Goal: Task Accomplishment & Management: Complete application form

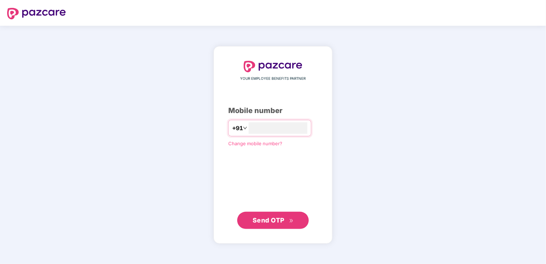
type input "**********"
click at [274, 221] on span "Send OTP" at bounding box center [269, 220] width 32 height 8
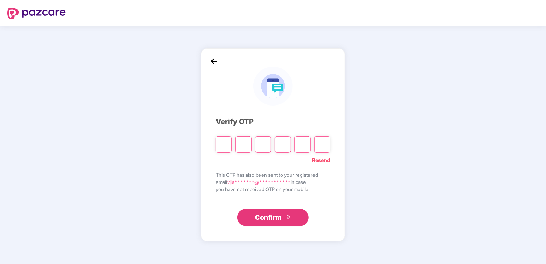
type input "*"
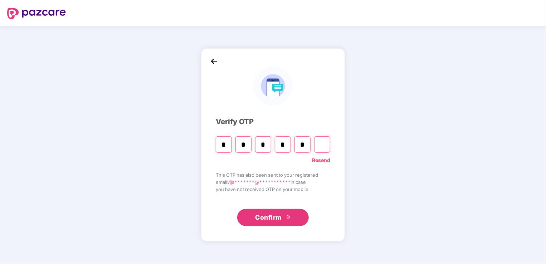
type input "*"
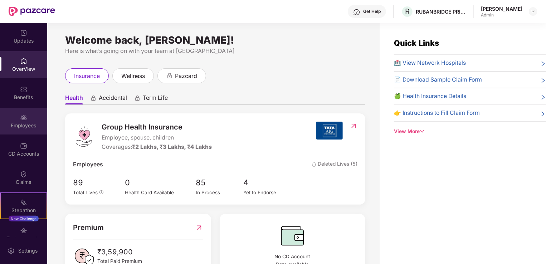
click at [22, 121] on div "Employees" at bounding box center [23, 121] width 47 height 27
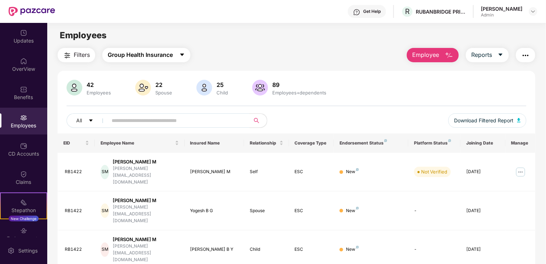
click at [182, 54] on icon "caret-down" at bounding box center [182, 55] width 4 height 3
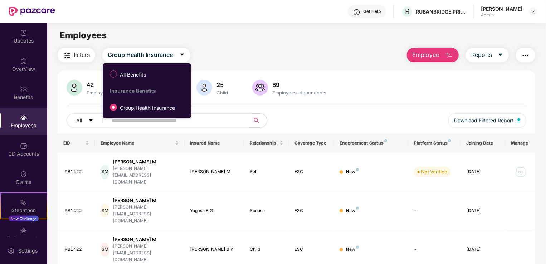
click at [199, 43] on main "Employees Filters Group Health Insurance Employee Reports 42 Employees 22 Spous…" at bounding box center [296, 155] width 499 height 264
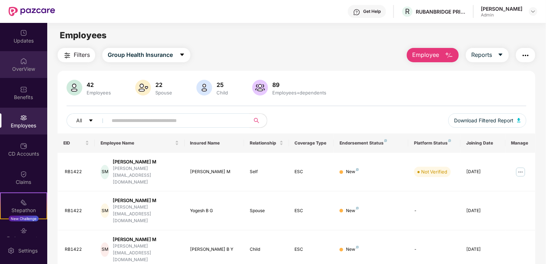
click at [26, 62] on div "OverView" at bounding box center [23, 64] width 47 height 27
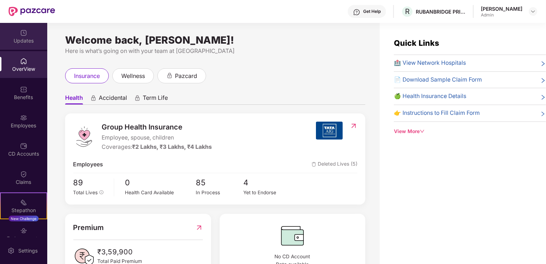
click at [25, 34] on img at bounding box center [23, 32] width 7 height 7
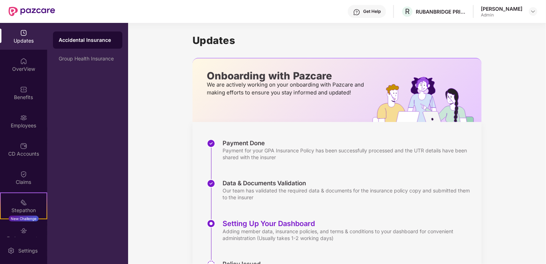
click at [108, 38] on div "Accidental Insurance" at bounding box center [88, 40] width 58 height 7
click at [105, 58] on div "Group Health Insurance" at bounding box center [88, 59] width 58 height 6
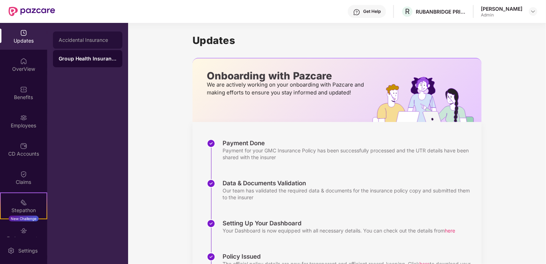
click at [95, 38] on div "Accidental Insurance" at bounding box center [88, 40] width 58 height 6
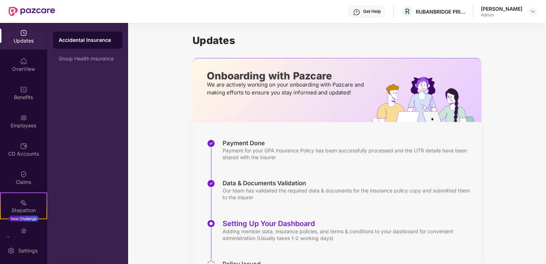
scroll to position [43, 0]
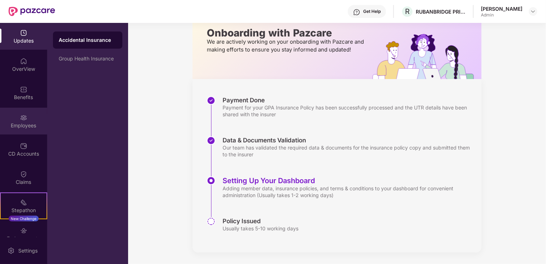
click at [24, 116] on img at bounding box center [23, 117] width 7 height 7
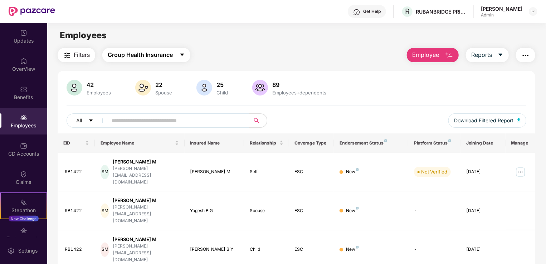
click at [182, 52] on icon "caret-down" at bounding box center [182, 55] width 6 height 6
click at [216, 42] on div "Employees" at bounding box center [296, 36] width 499 height 14
click at [448, 52] on img "button" at bounding box center [449, 55] width 9 height 9
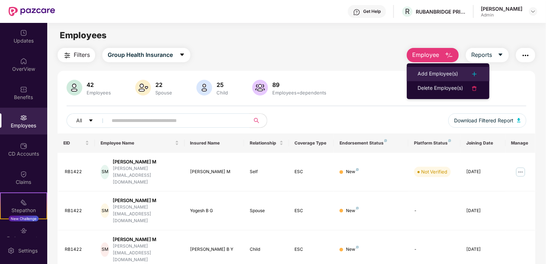
click at [442, 74] on div "Add Employee(s)" at bounding box center [438, 74] width 40 height 9
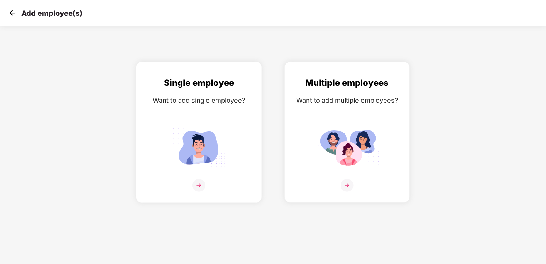
click at [198, 184] on img at bounding box center [199, 185] width 13 height 13
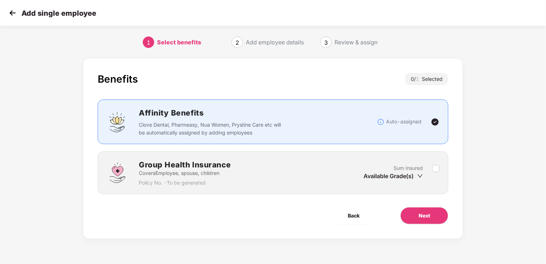
click at [12, 16] on img at bounding box center [12, 13] width 11 height 11
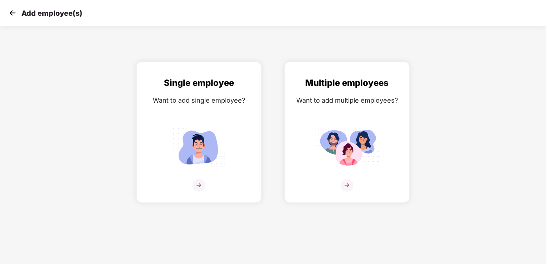
click at [12, 16] on img at bounding box center [12, 13] width 11 height 11
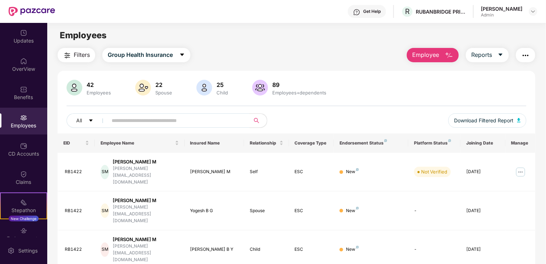
click at [24, 119] on img at bounding box center [23, 117] width 7 height 7
